Goal: Obtain resource: Obtain resource

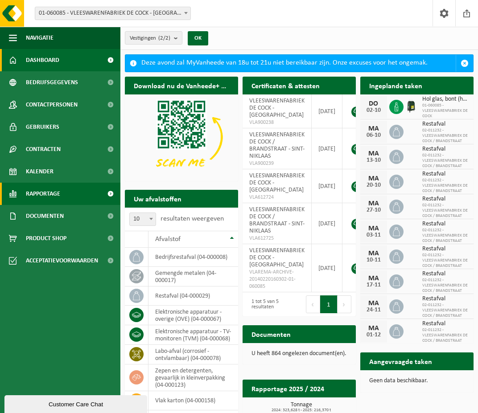
click at [38, 193] on span "Rapportage" at bounding box center [43, 194] width 34 height 22
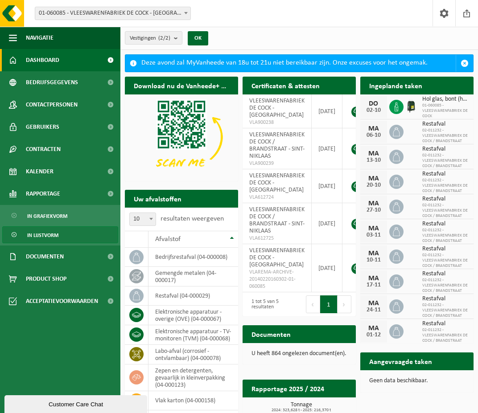
click at [38, 231] on span "In lijstvorm" at bounding box center [42, 235] width 31 height 17
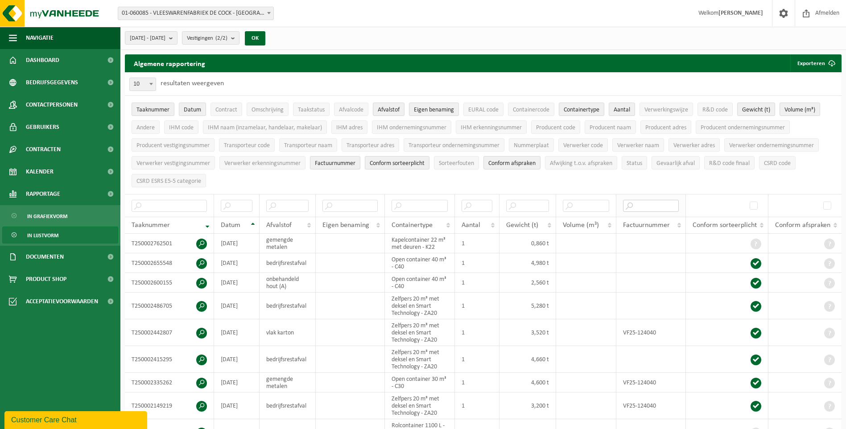
click at [478, 205] on input "text" at bounding box center [651, 206] width 56 height 12
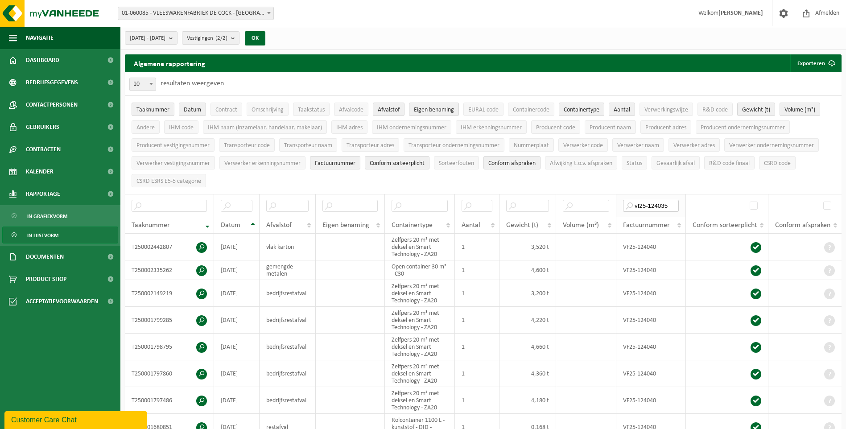
type input "vf25-124035"
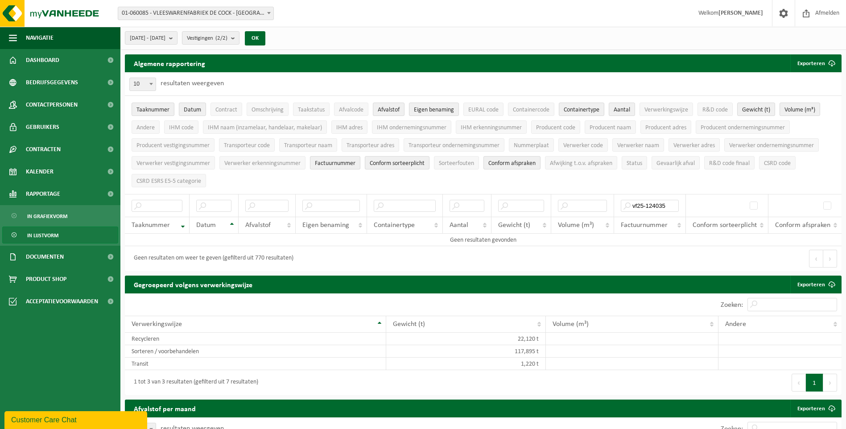
click at [270, 13] on b at bounding box center [269, 13] width 4 height 2
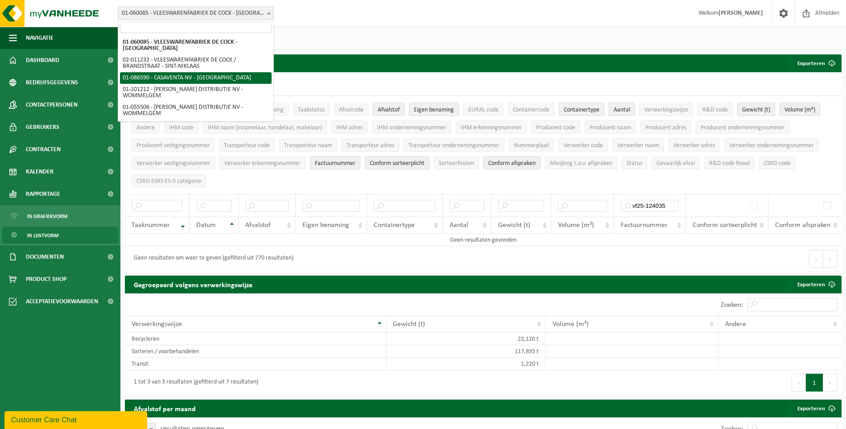
select select "684"
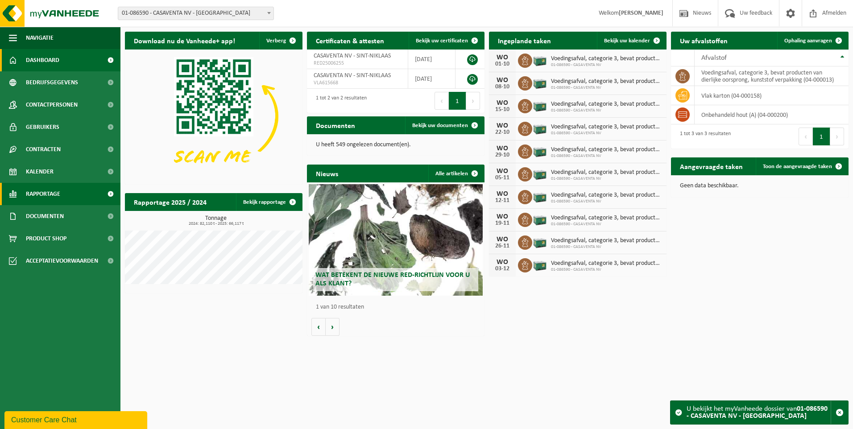
click at [56, 195] on span "Rapportage" at bounding box center [43, 194] width 34 height 22
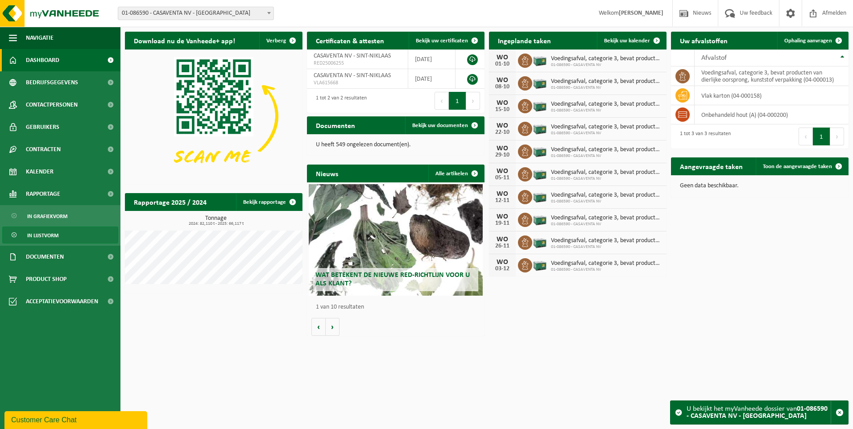
click at [56, 232] on span "In lijstvorm" at bounding box center [42, 235] width 31 height 17
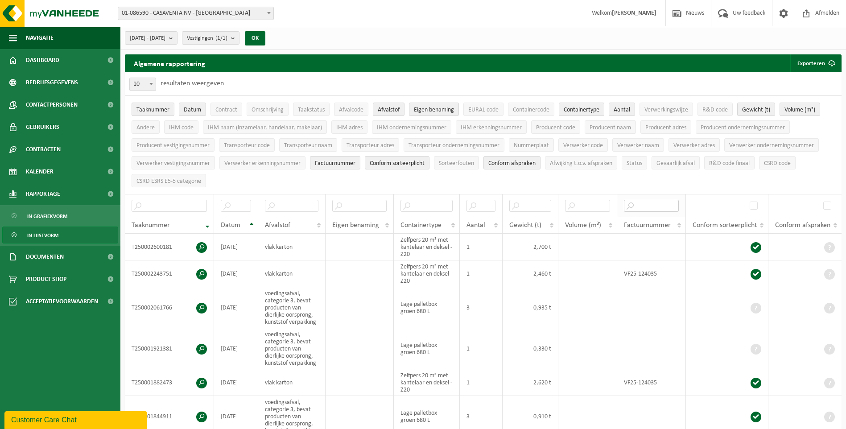
click at [632, 206] on input "text" at bounding box center [651, 206] width 55 height 12
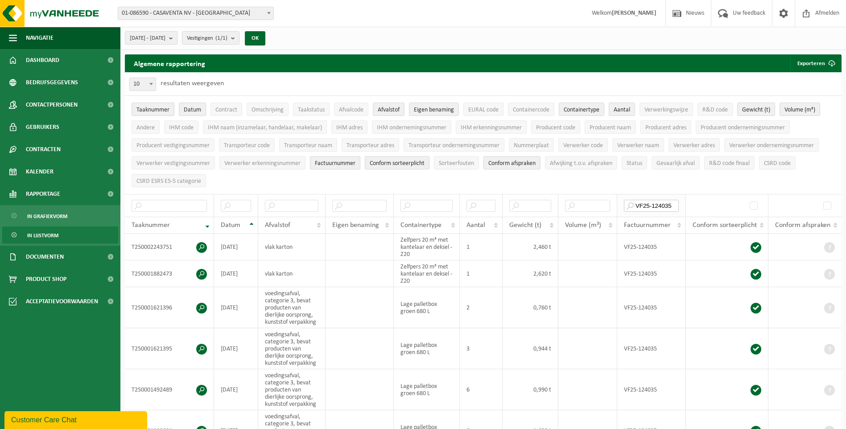
type input "VF25-124035"
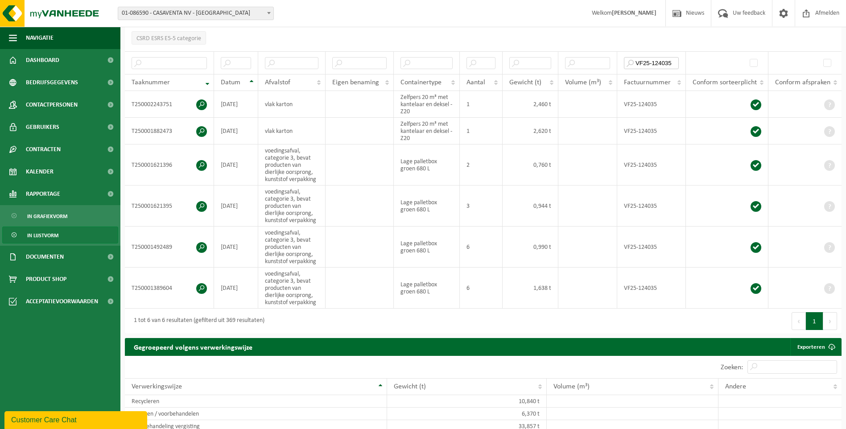
scroll to position [45, 0]
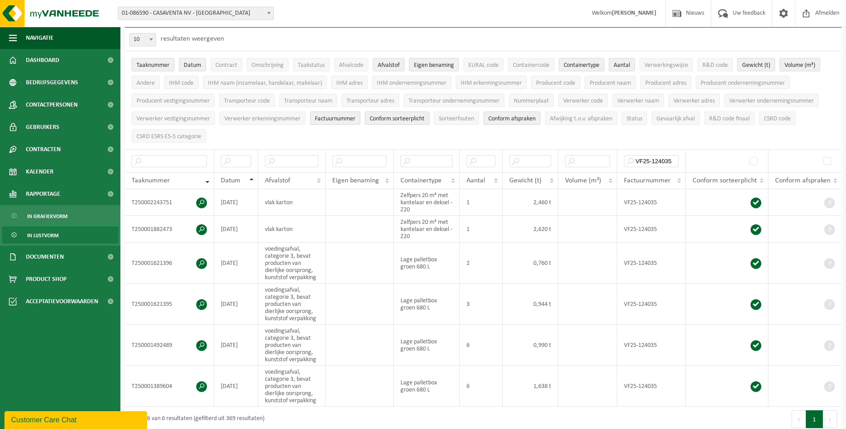
click at [278, 133] on ul "Taaknummer Datum Contract Omschrijving Taakstatus Afvalcode Afvalstof Eigen ben…" at bounding box center [483, 100] width 717 height 98
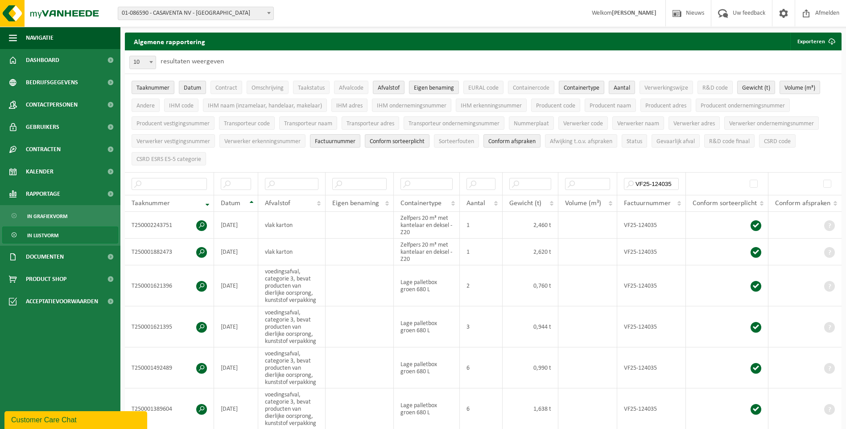
scroll to position [0, 0]
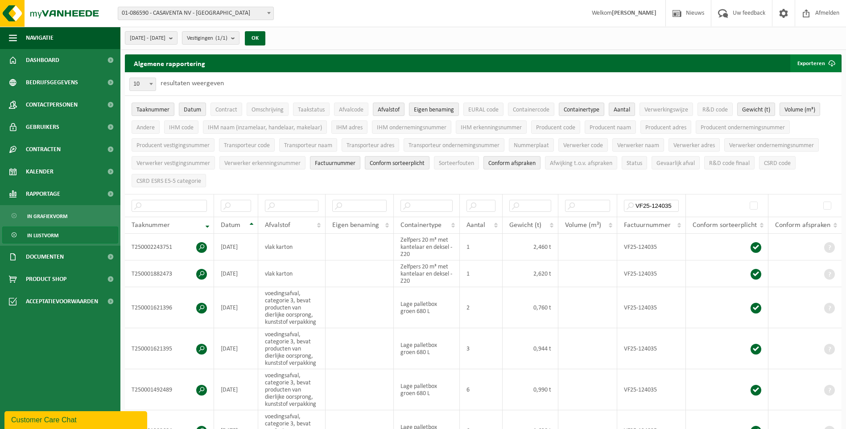
click at [811, 59] on button "Exporteren" at bounding box center [815, 63] width 50 height 18
click at [808, 77] on link "Enkel mijn selectie" at bounding box center [799, 81] width 81 height 18
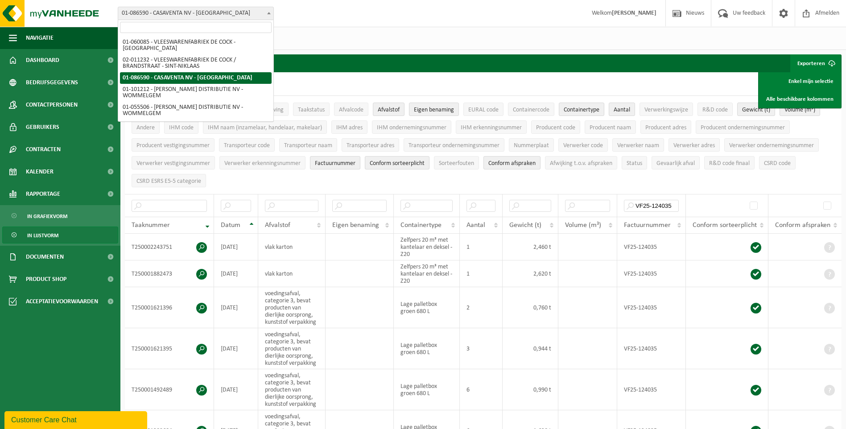
click at [269, 12] on b at bounding box center [269, 13] width 4 height 2
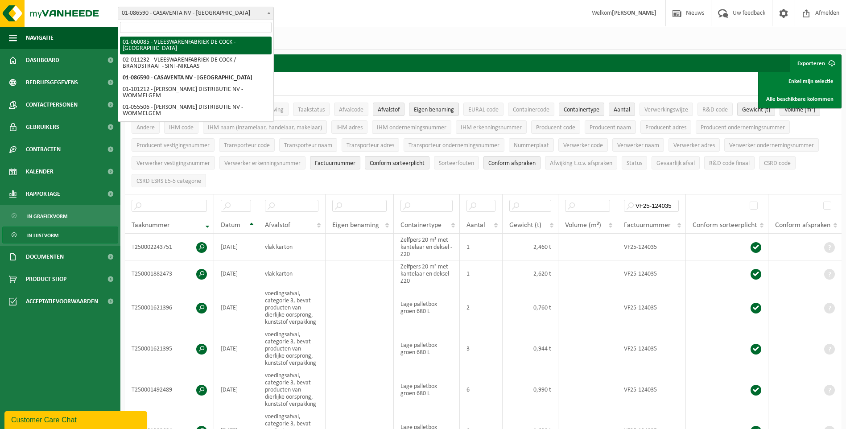
select select "396"
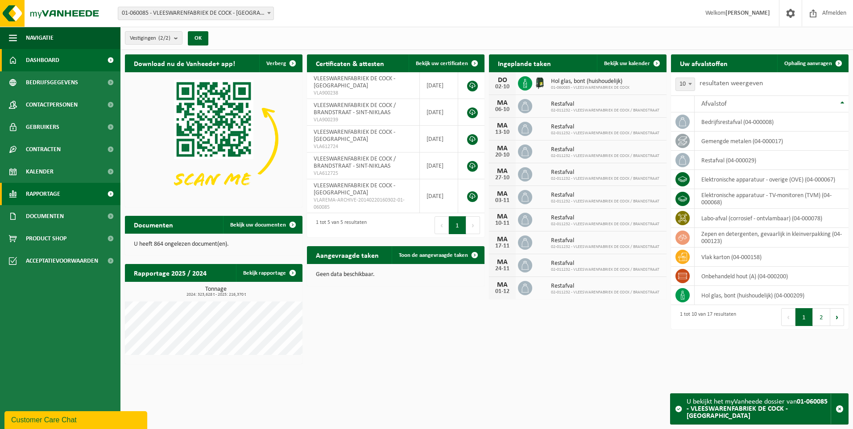
click at [37, 195] on span "Rapportage" at bounding box center [43, 194] width 34 height 22
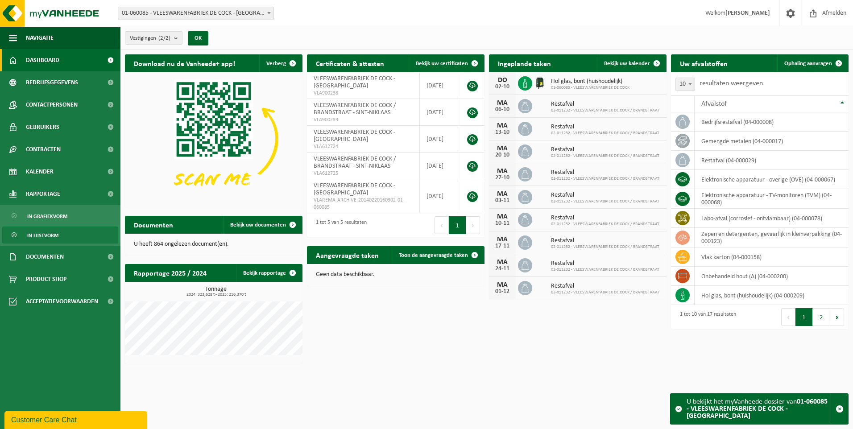
click at [46, 234] on span "In lijstvorm" at bounding box center [42, 235] width 31 height 17
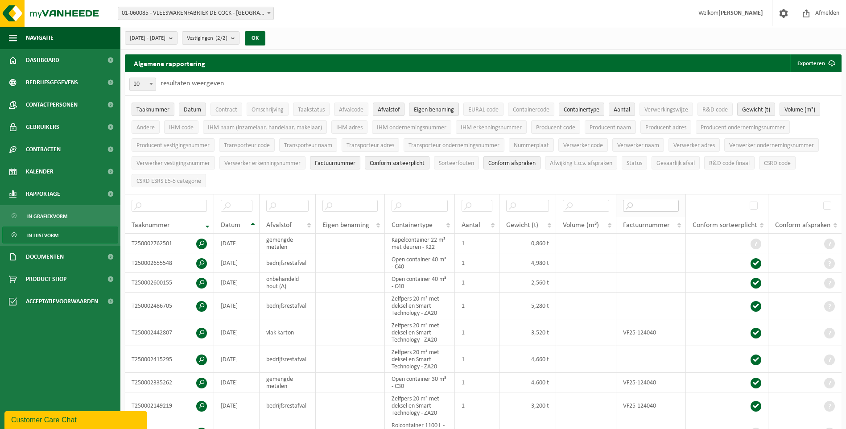
click at [640, 205] on input "text" at bounding box center [651, 206] width 56 height 12
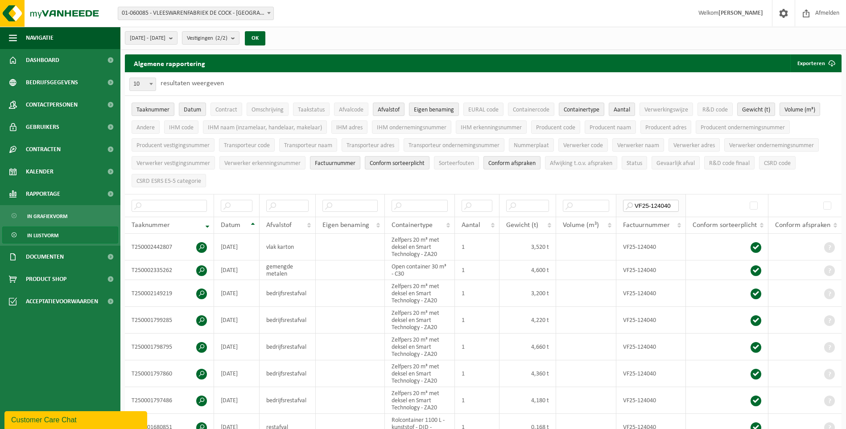
type input "VF25-124040"
click at [816, 61] on button "Exporteren" at bounding box center [815, 63] width 50 height 18
click at [820, 80] on link "Enkel mijn selectie" at bounding box center [799, 81] width 81 height 18
click at [270, 12] on b at bounding box center [269, 13] width 4 height 2
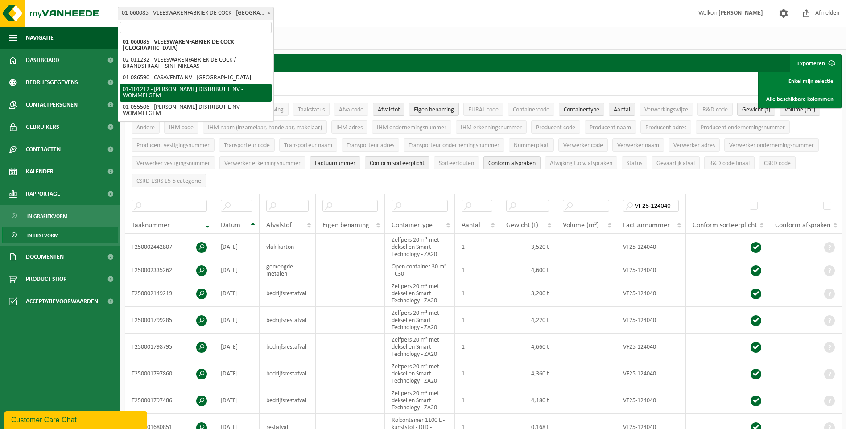
select select "7859"
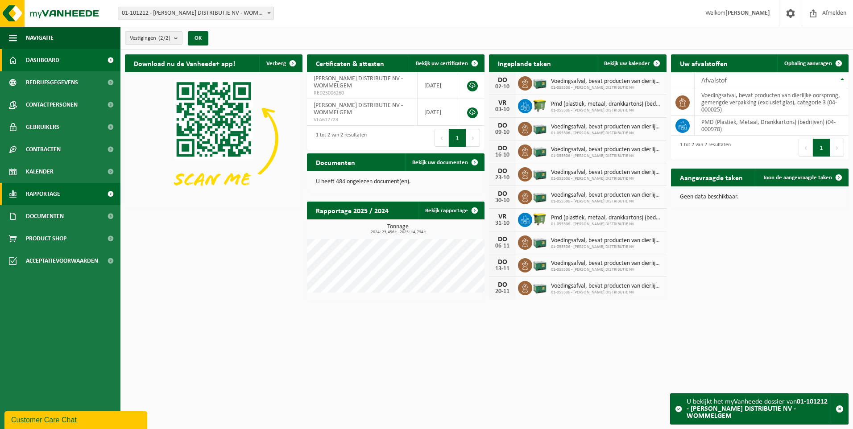
click at [47, 188] on span "Rapportage" at bounding box center [43, 194] width 34 height 22
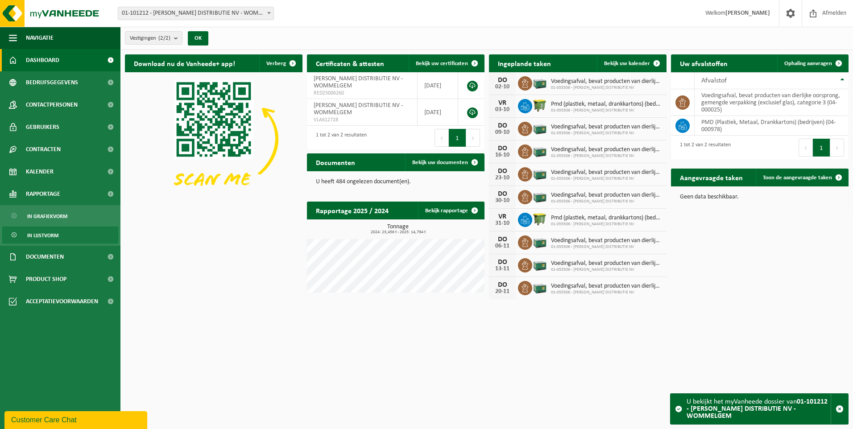
click at [78, 234] on link "In lijstvorm" at bounding box center [60, 235] width 116 height 17
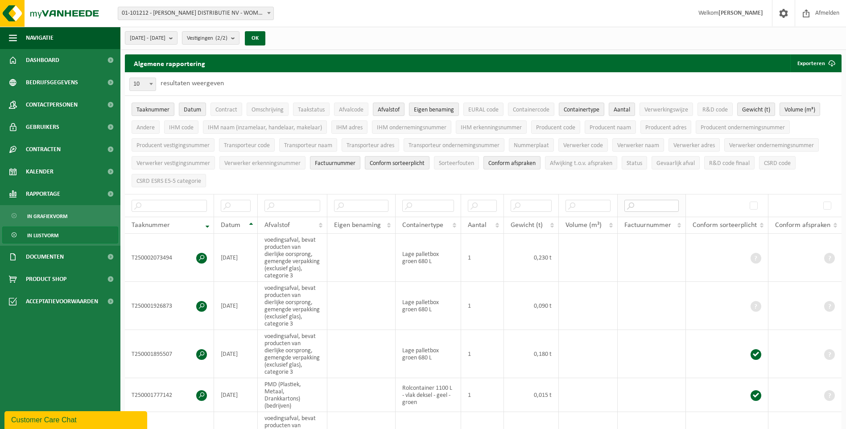
click at [643, 204] on input "text" at bounding box center [651, 206] width 54 height 12
type input "vf25-120668"
click at [817, 61] on button "Exporteren" at bounding box center [815, 63] width 50 height 18
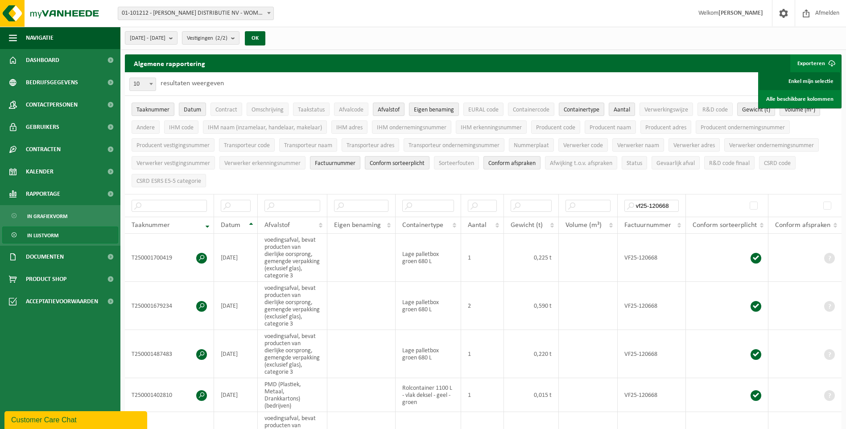
click at [796, 78] on link "Enkel mijn selectie" at bounding box center [799, 81] width 81 height 18
